Goal: Transaction & Acquisition: Subscribe to service/newsletter

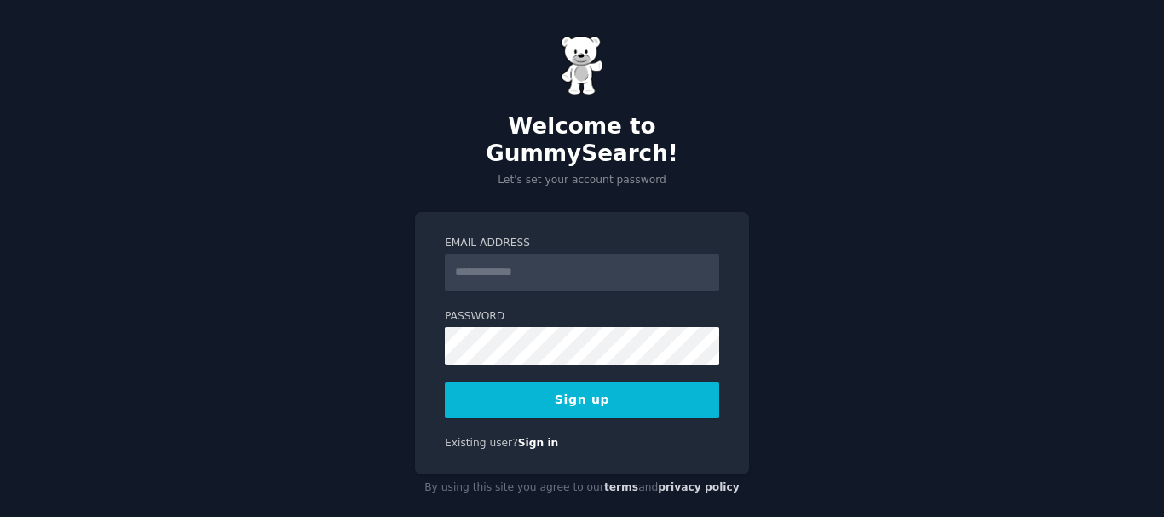
click at [558, 254] on input "Email Address" at bounding box center [582, 272] width 274 height 37
type input "**********"
click at [579, 357] on form "**********" at bounding box center [582, 327] width 274 height 182
click at [580, 382] on button "Sign up" at bounding box center [582, 400] width 274 height 36
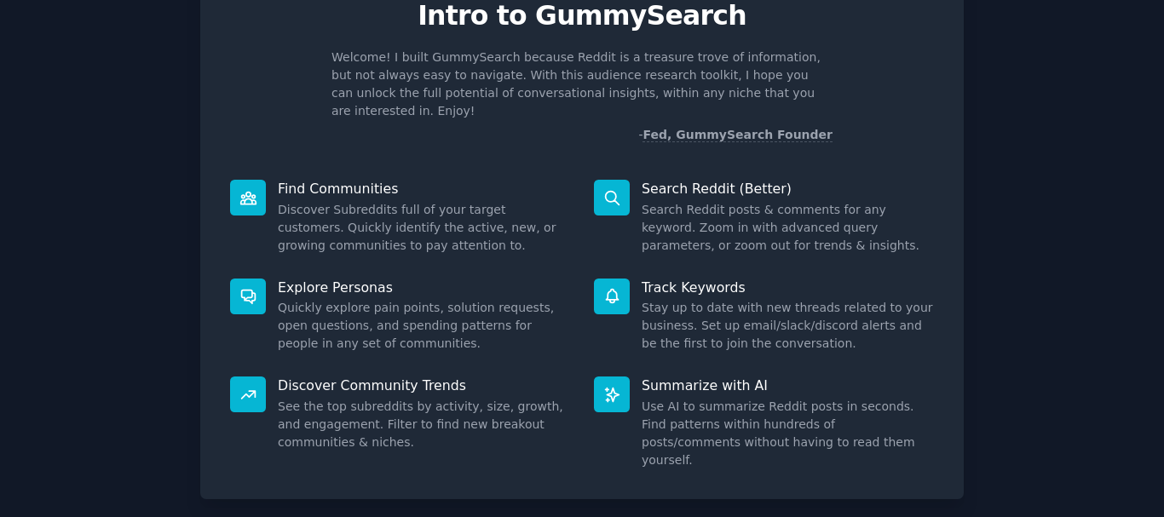
scroll to position [150, 0]
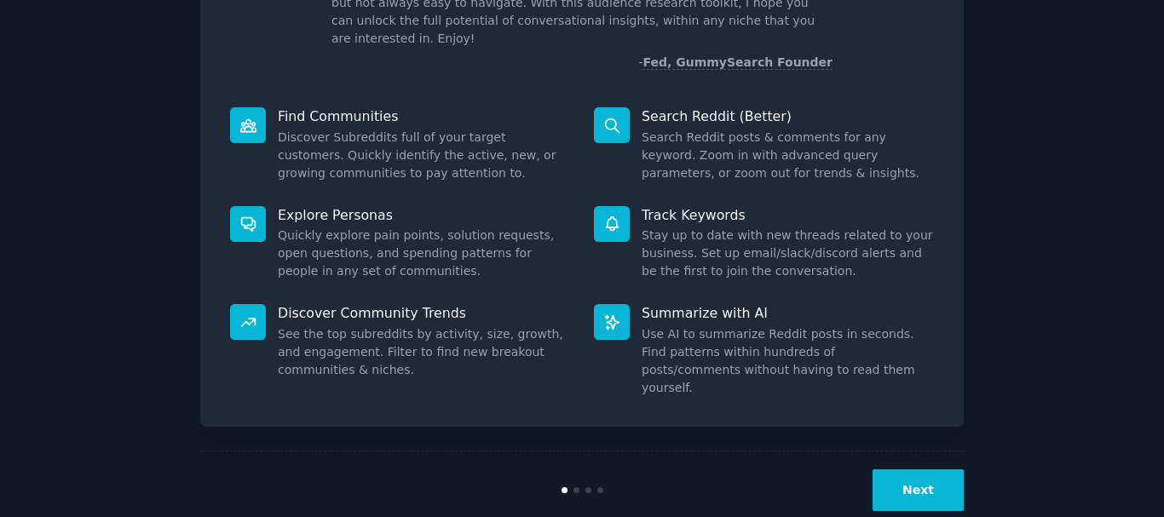
click at [856, 469] on div "Next" at bounding box center [836, 490] width 255 height 42
click at [929, 469] on button "Next" at bounding box center [917, 490] width 91 height 42
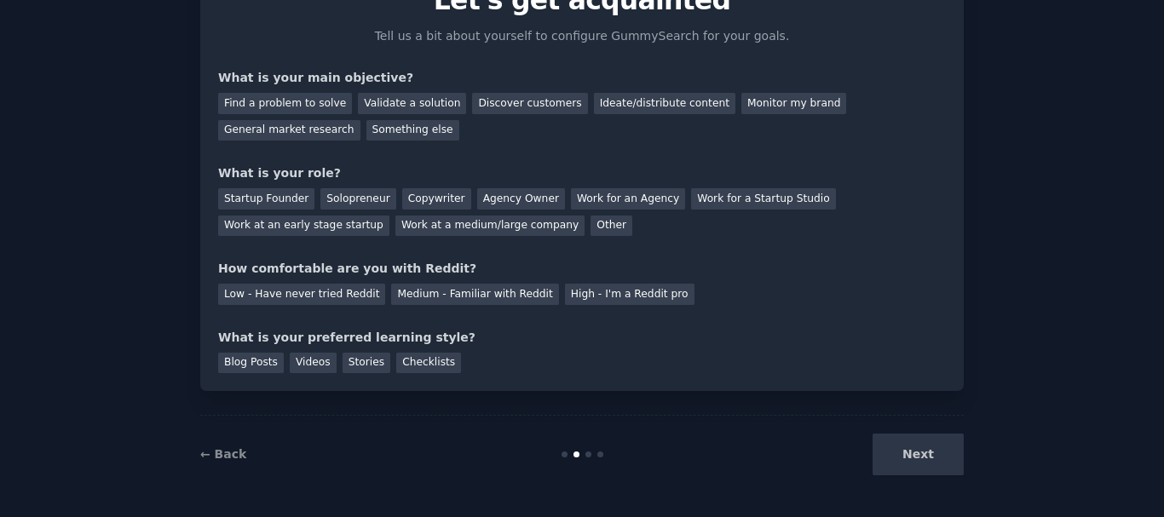
scroll to position [93, 0]
click at [929, 453] on div "Next" at bounding box center [836, 455] width 255 height 42
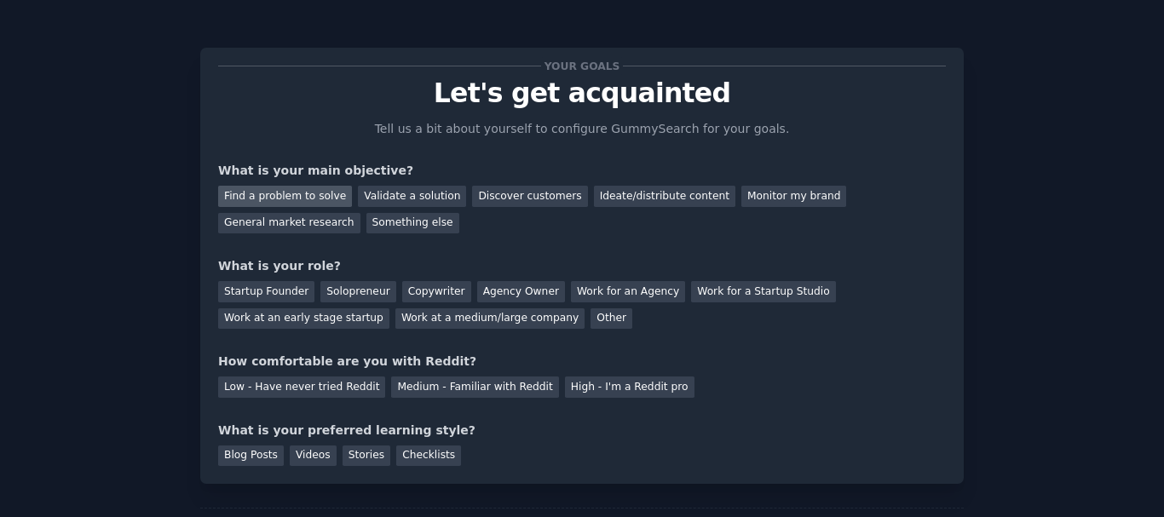
click at [315, 200] on div "Find a problem to solve" at bounding box center [285, 196] width 134 height 21
click at [379, 200] on div "Validate a solution" at bounding box center [412, 196] width 108 height 21
click at [330, 194] on div "Find a problem to solve" at bounding box center [285, 196] width 134 height 21
click at [320, 294] on div "Solopreneur" at bounding box center [357, 291] width 75 height 21
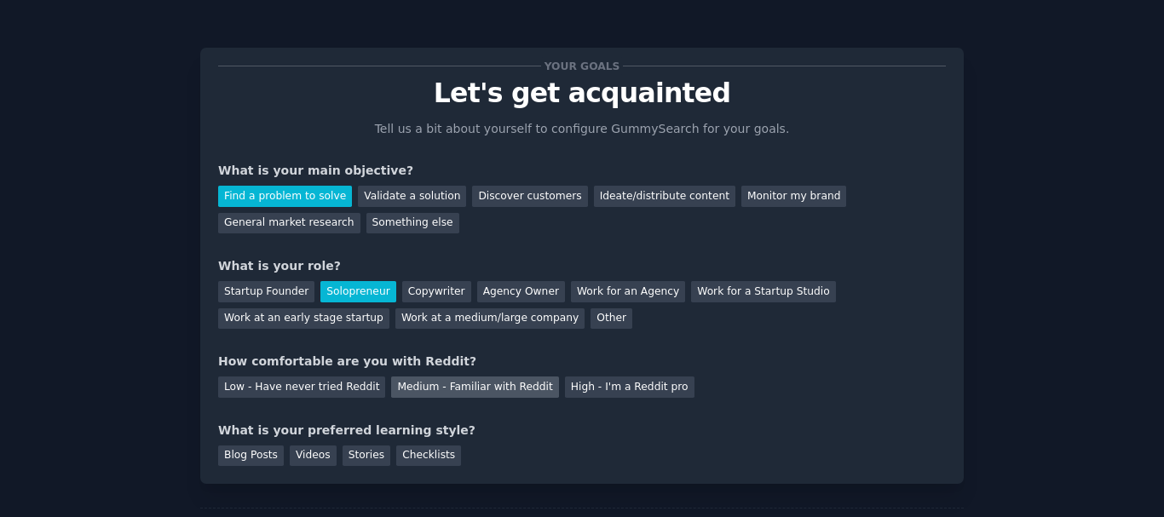
click at [492, 393] on div "Medium - Familiar with Reddit" at bounding box center [474, 387] width 167 height 21
click at [247, 458] on div "Blog Posts" at bounding box center [251, 456] width 66 height 21
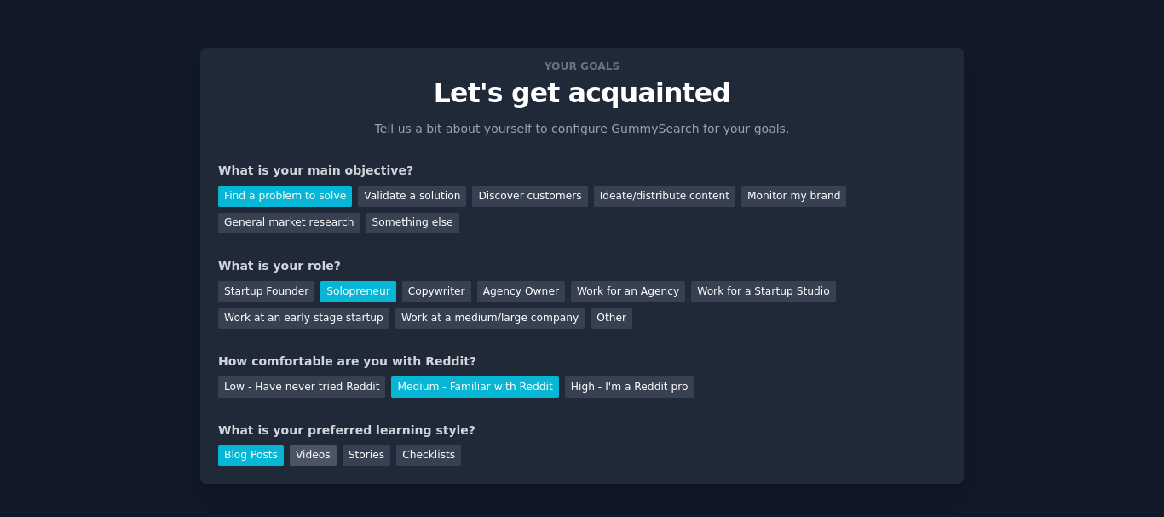
click at [314, 447] on div "Videos" at bounding box center [313, 456] width 47 height 21
click at [344, 452] on div "Stories" at bounding box center [366, 456] width 48 height 21
click at [419, 451] on div "Checklists" at bounding box center [428, 456] width 65 height 21
click at [256, 463] on div "Blog Posts" at bounding box center [251, 456] width 66 height 21
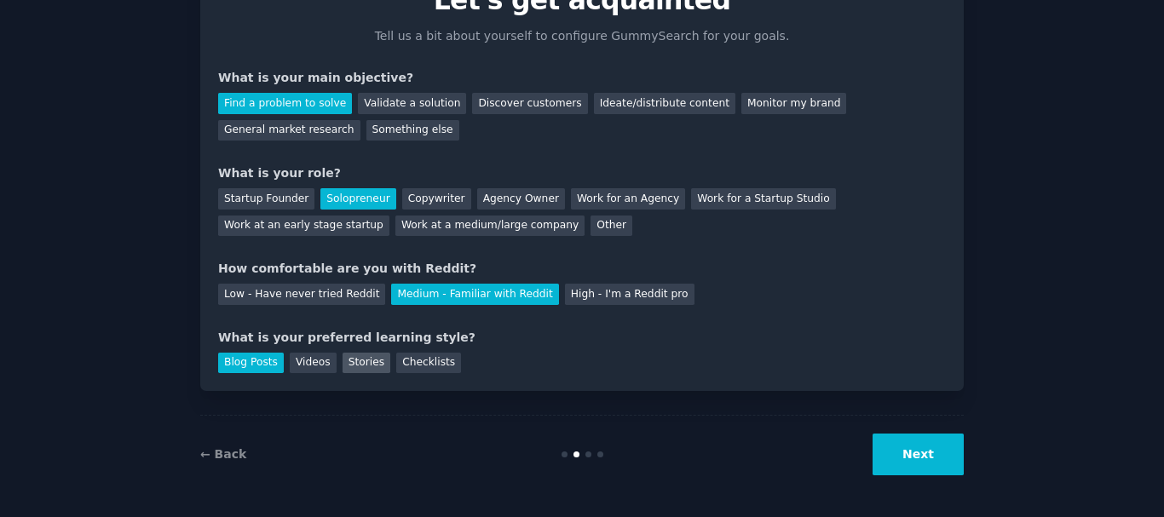
click at [348, 360] on div "Stories" at bounding box center [366, 363] width 48 height 21
click at [428, 365] on div "Checklists" at bounding box center [428, 363] width 65 height 21
click at [913, 461] on button "Next" at bounding box center [917, 455] width 91 height 42
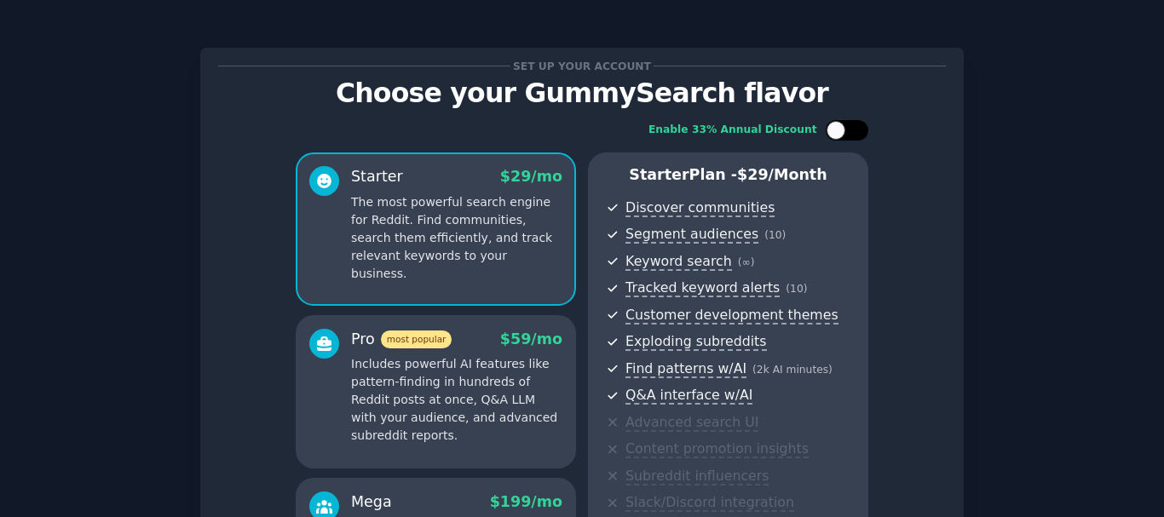
click at [865, 126] on div at bounding box center [846, 130] width 43 height 20
click at [846, 126] on div at bounding box center [846, 130] width 43 height 20
checkbox input "false"
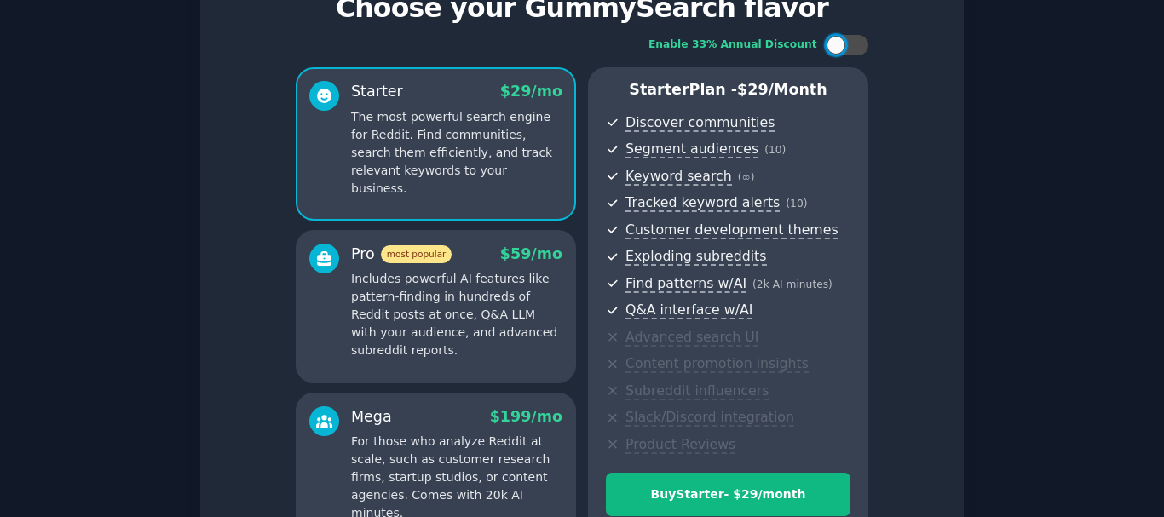
scroll to position [276, 0]
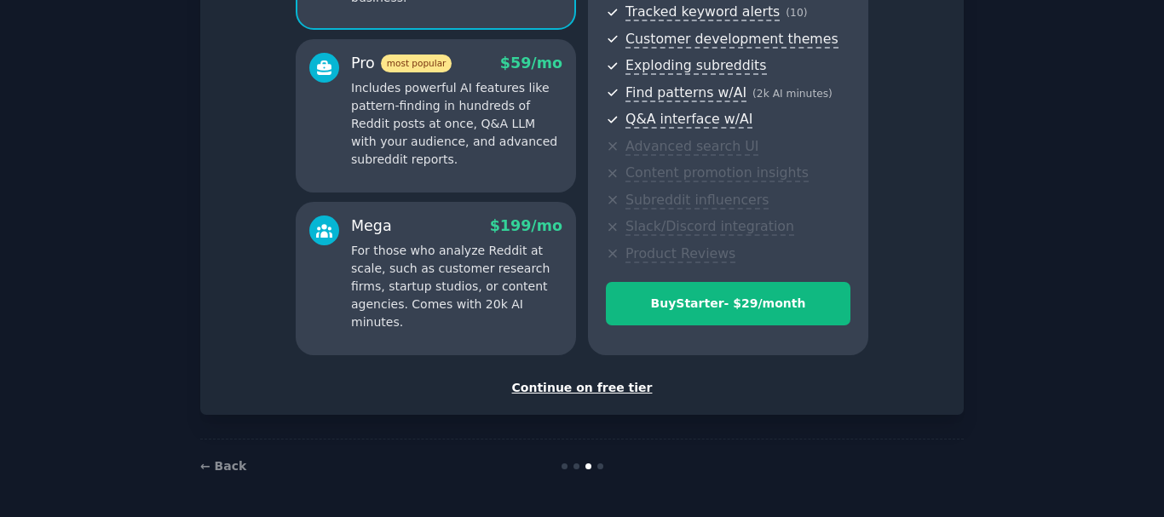
click at [599, 389] on div "Continue on free tier" at bounding box center [581, 388] width 727 height 18
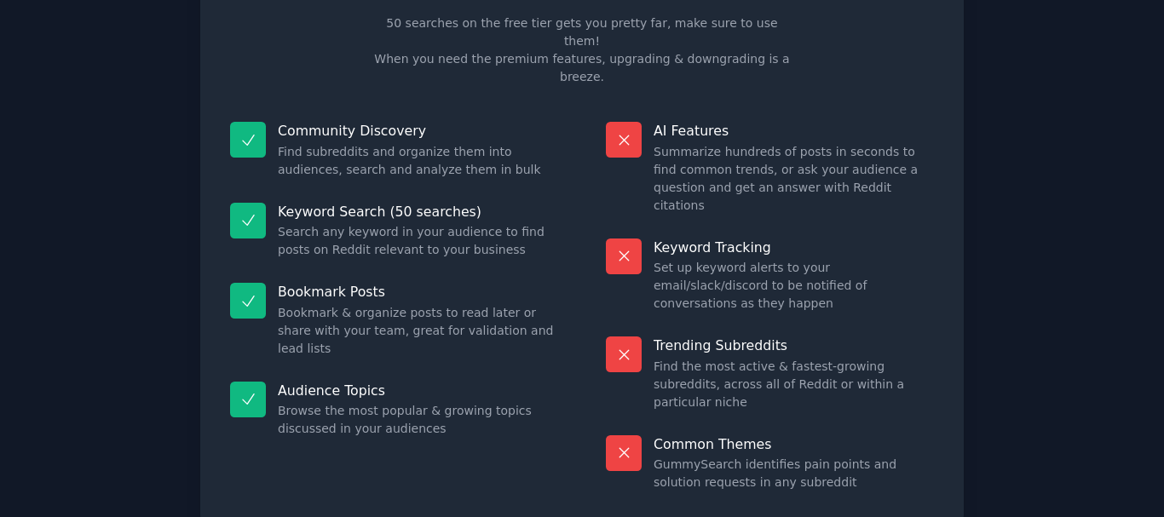
scroll to position [147, 0]
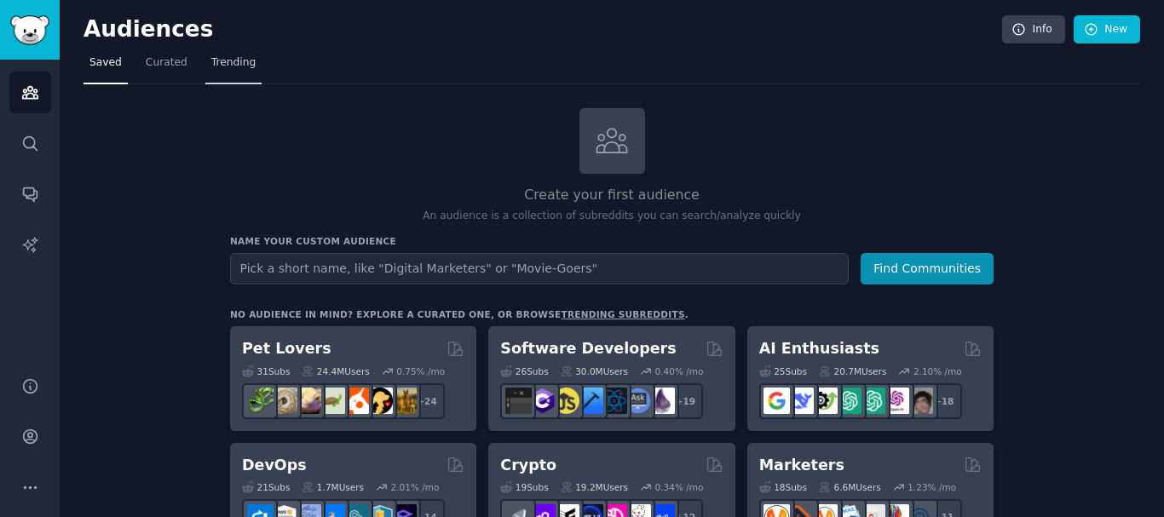
click at [211, 64] on span "Trending" at bounding box center [233, 62] width 44 height 15
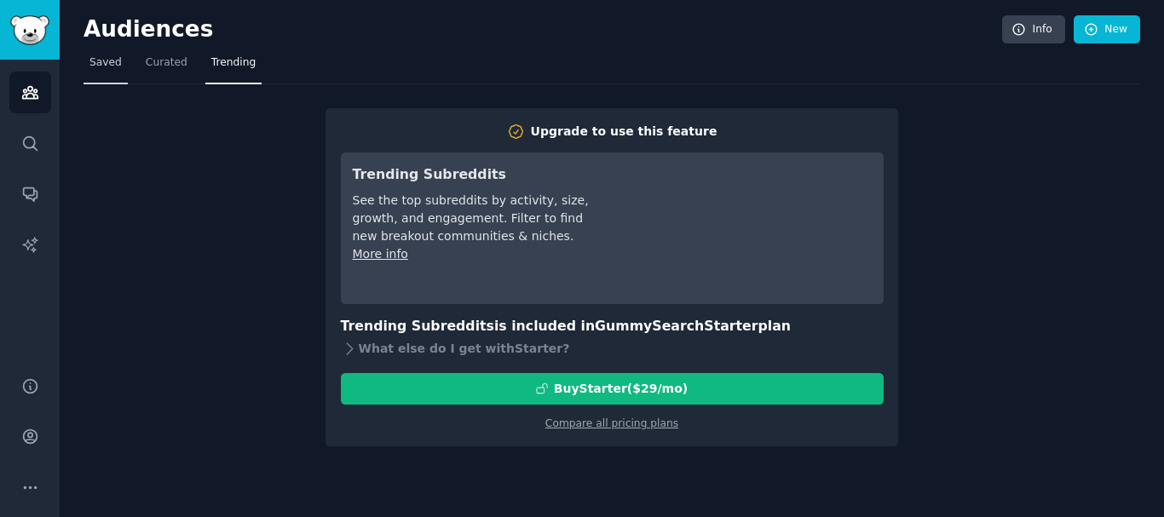
click at [118, 69] on span "Saved" at bounding box center [105, 62] width 32 height 15
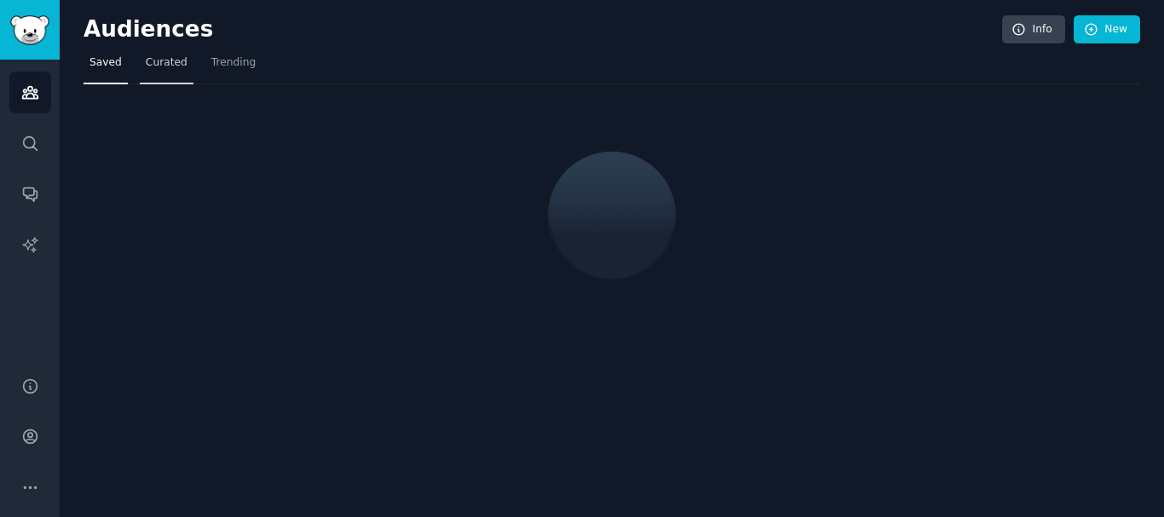
click at [146, 66] on span "Curated" at bounding box center [167, 62] width 42 height 15
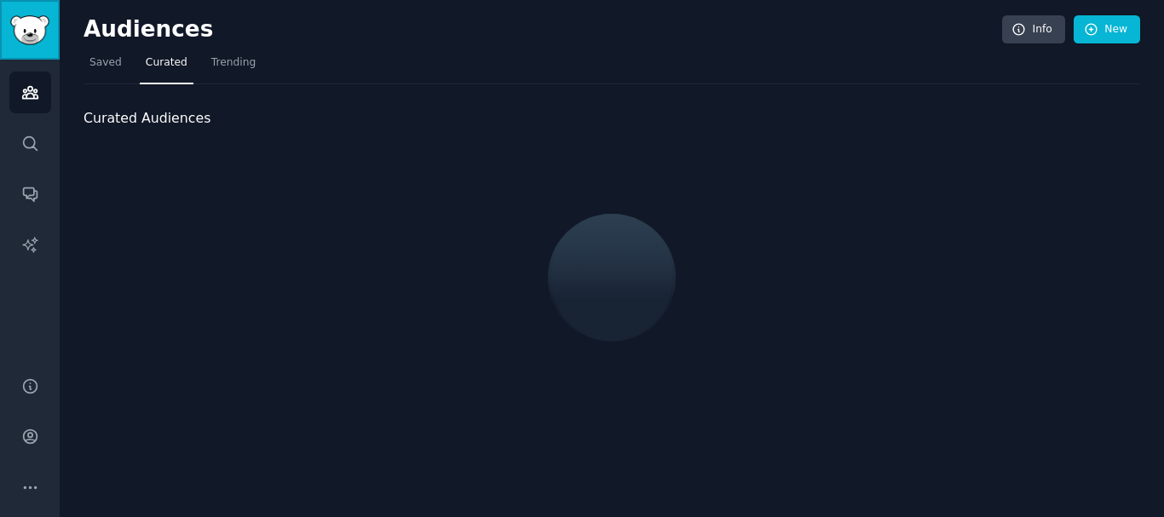
click at [38, 38] on img "Sidebar" at bounding box center [29, 30] width 39 height 30
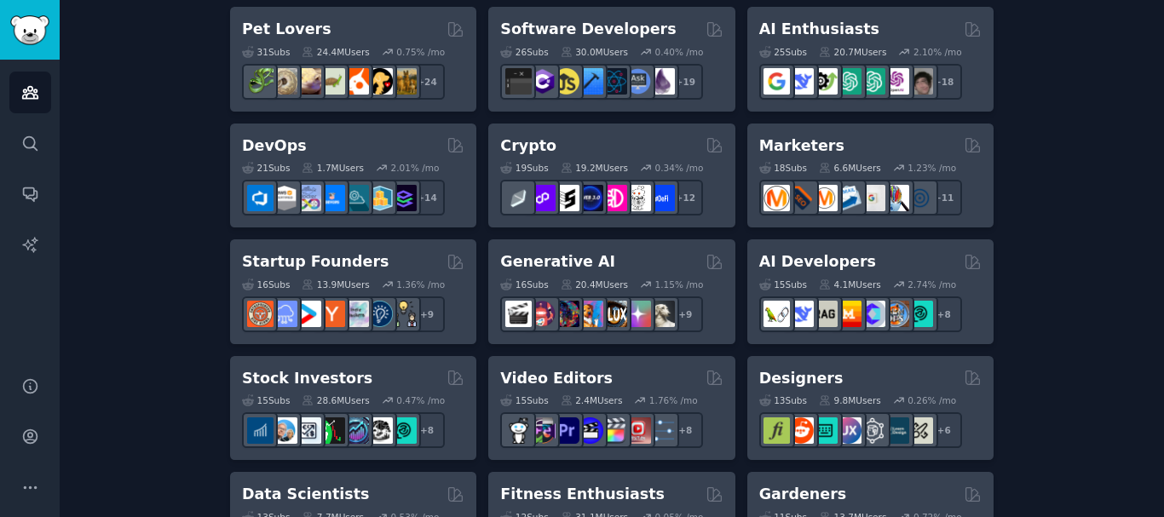
scroll to position [256, 0]
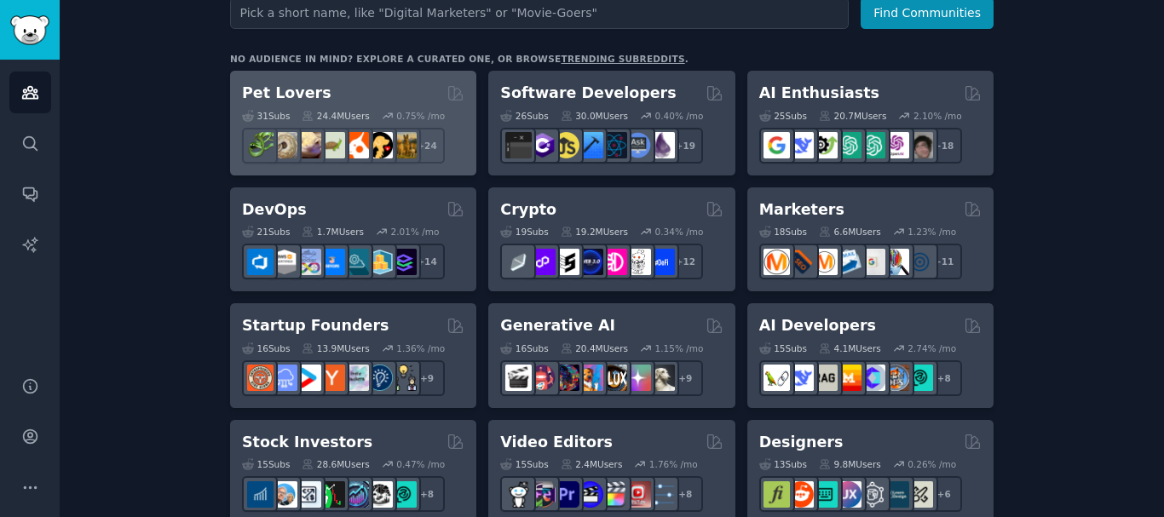
click at [345, 101] on div "Pet Lovers" at bounding box center [353, 93] width 222 height 21
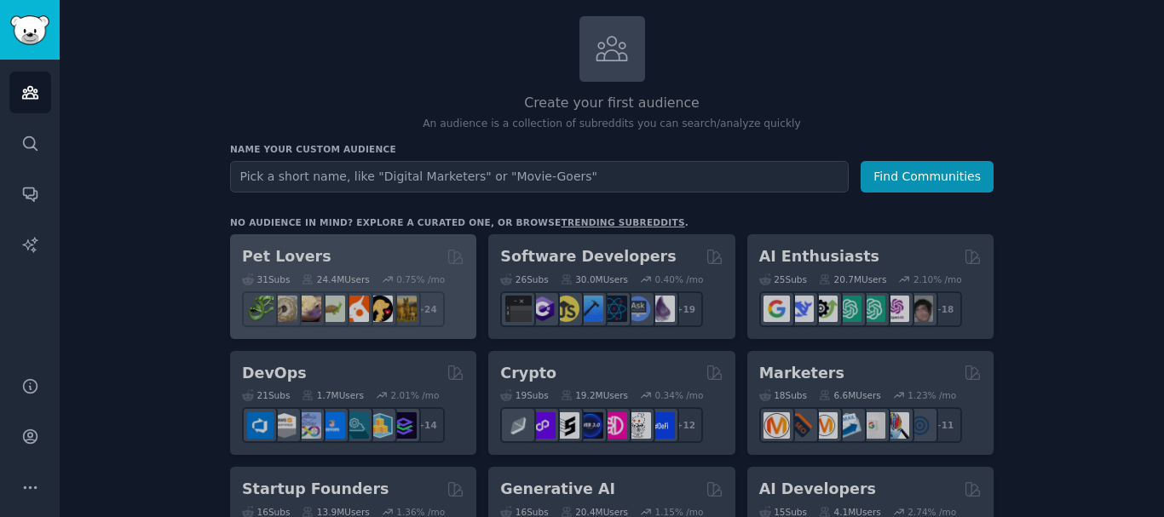
scroll to position [0, 0]
